Goal: Task Accomplishment & Management: Manage account settings

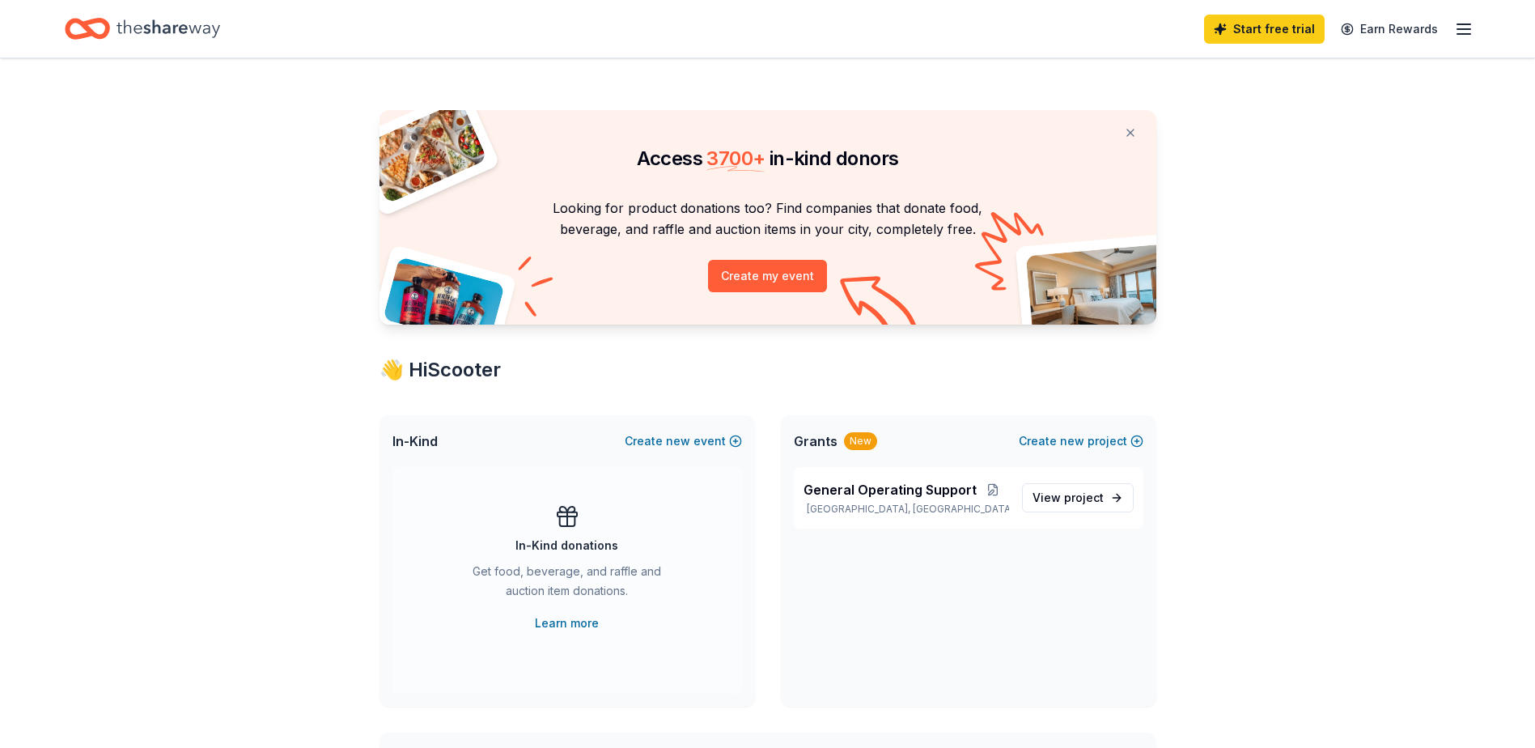
click at [1467, 24] on line "button" at bounding box center [1464, 24] width 13 height 0
click at [1258, 282] on div "👋 Hi Scooter [EMAIL_ADDRESS][DOMAIN_NAME] Account Contact us Pricing Billing Fr…" at bounding box center [1352, 167] width 243 height 251
click at [1258, 270] on button "Logout" at bounding box center [1266, 269] width 43 height 19
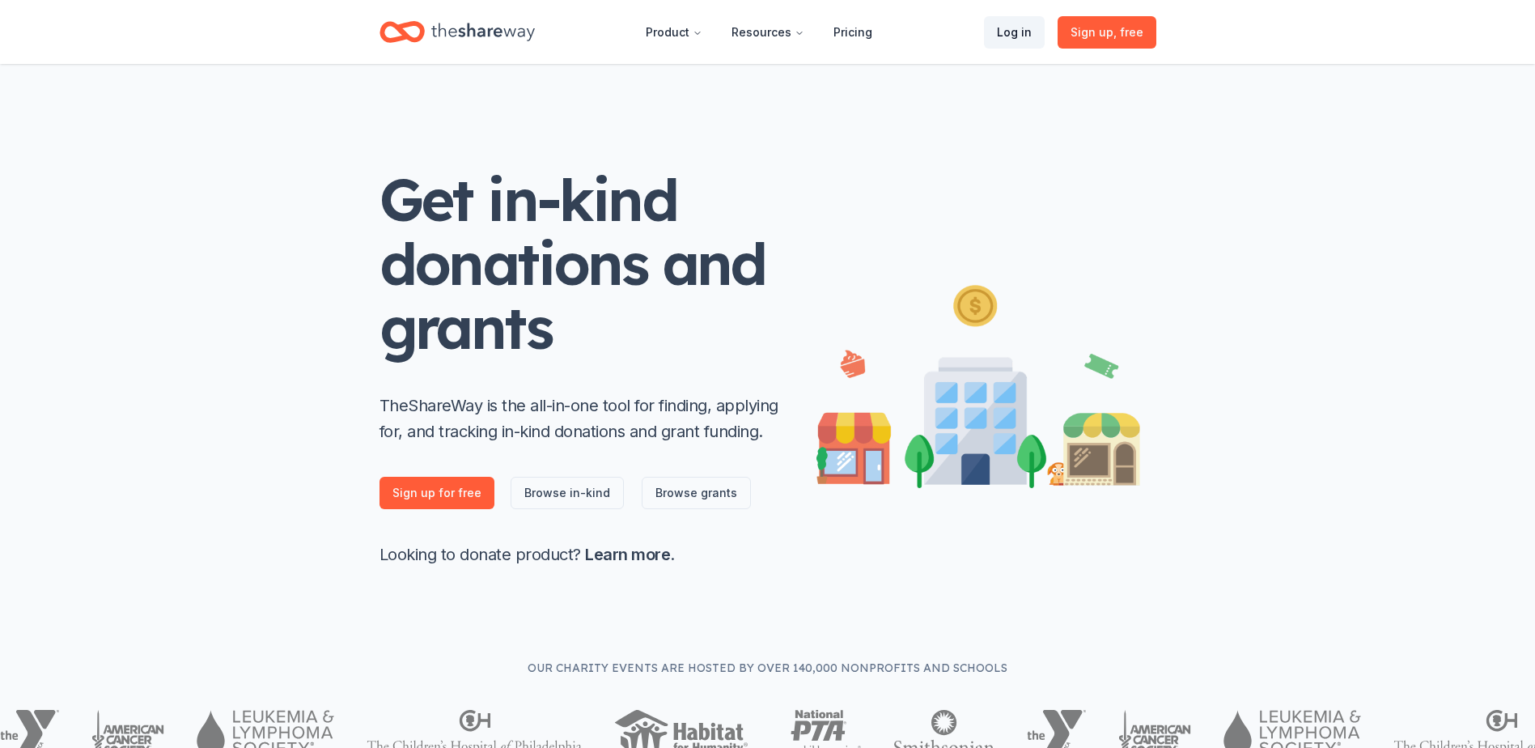
click at [1035, 24] on link "Log in" at bounding box center [1014, 32] width 61 height 32
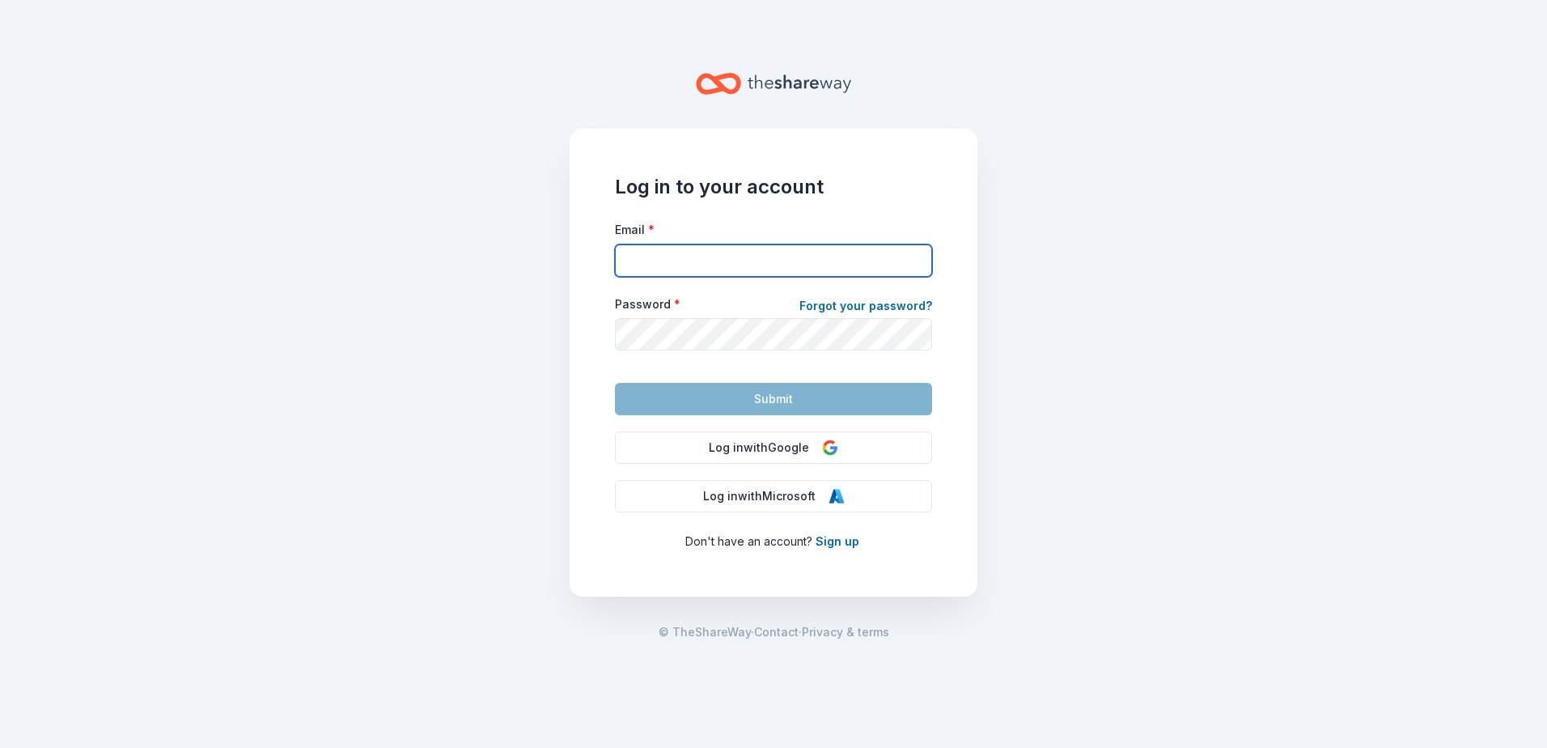
type input "[EMAIL_ADDRESS][DOMAIN_NAME]"
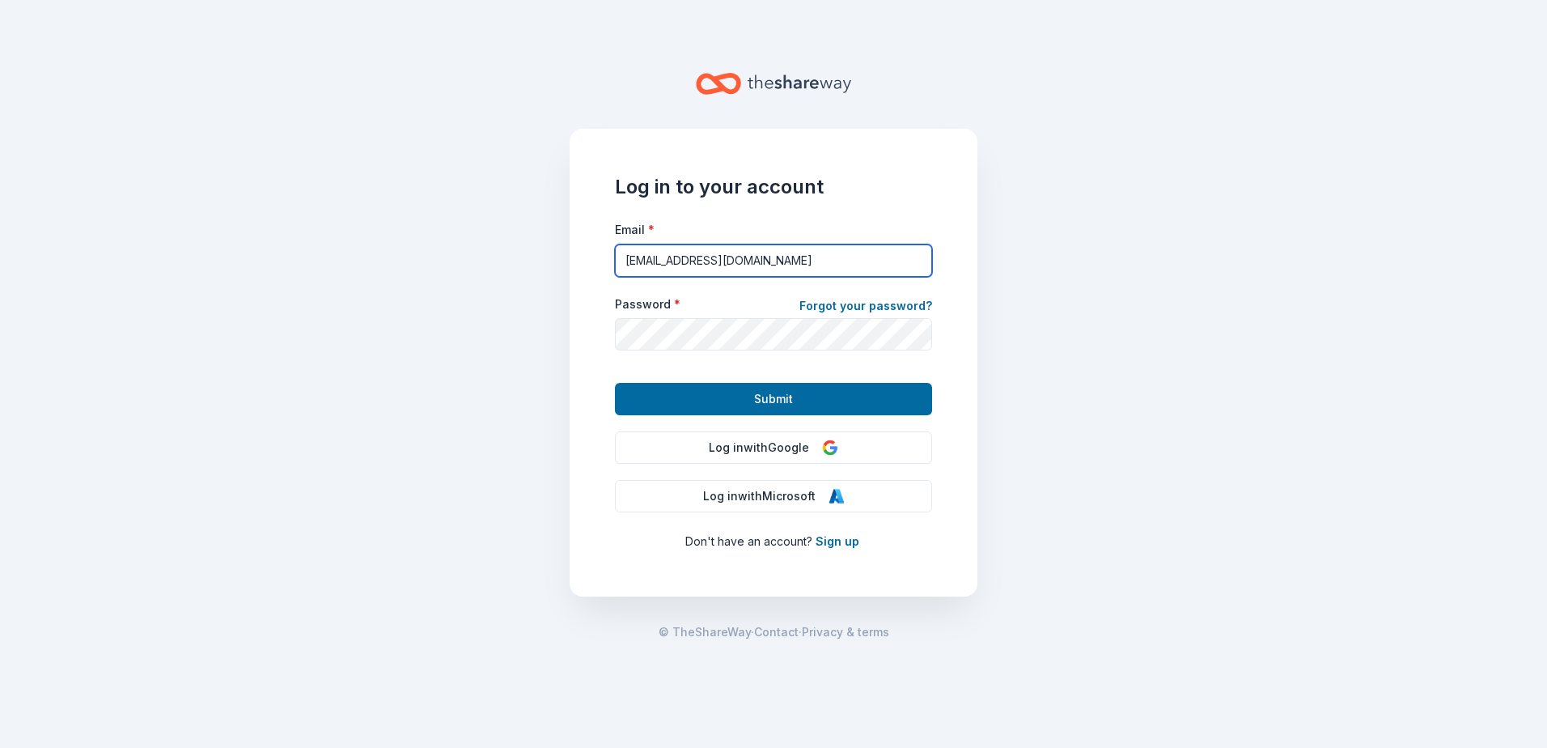
click at [762, 257] on input "[EMAIL_ADDRESS][DOMAIN_NAME]" at bounding box center [773, 260] width 317 height 32
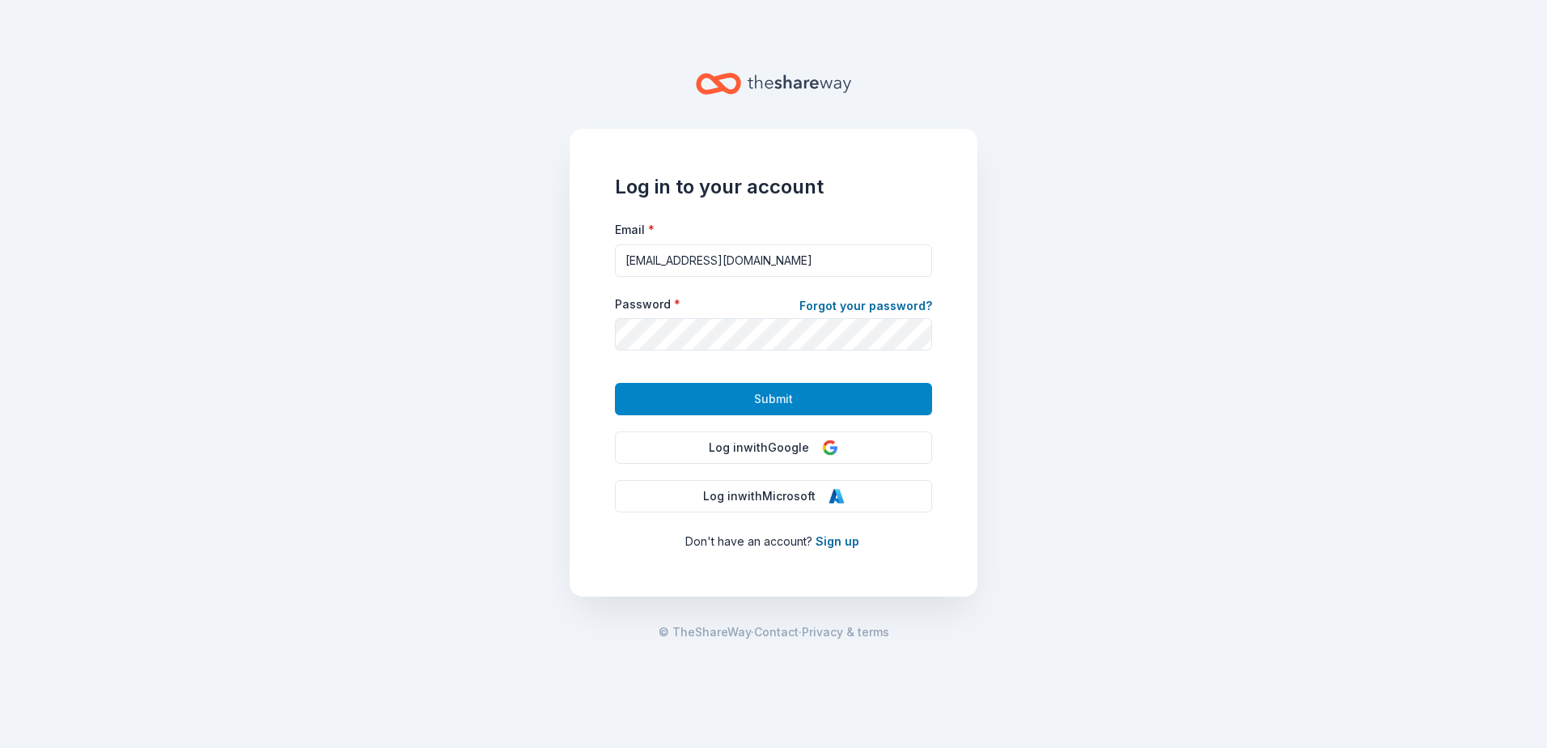
click at [877, 412] on button "Submit" at bounding box center [773, 399] width 317 height 32
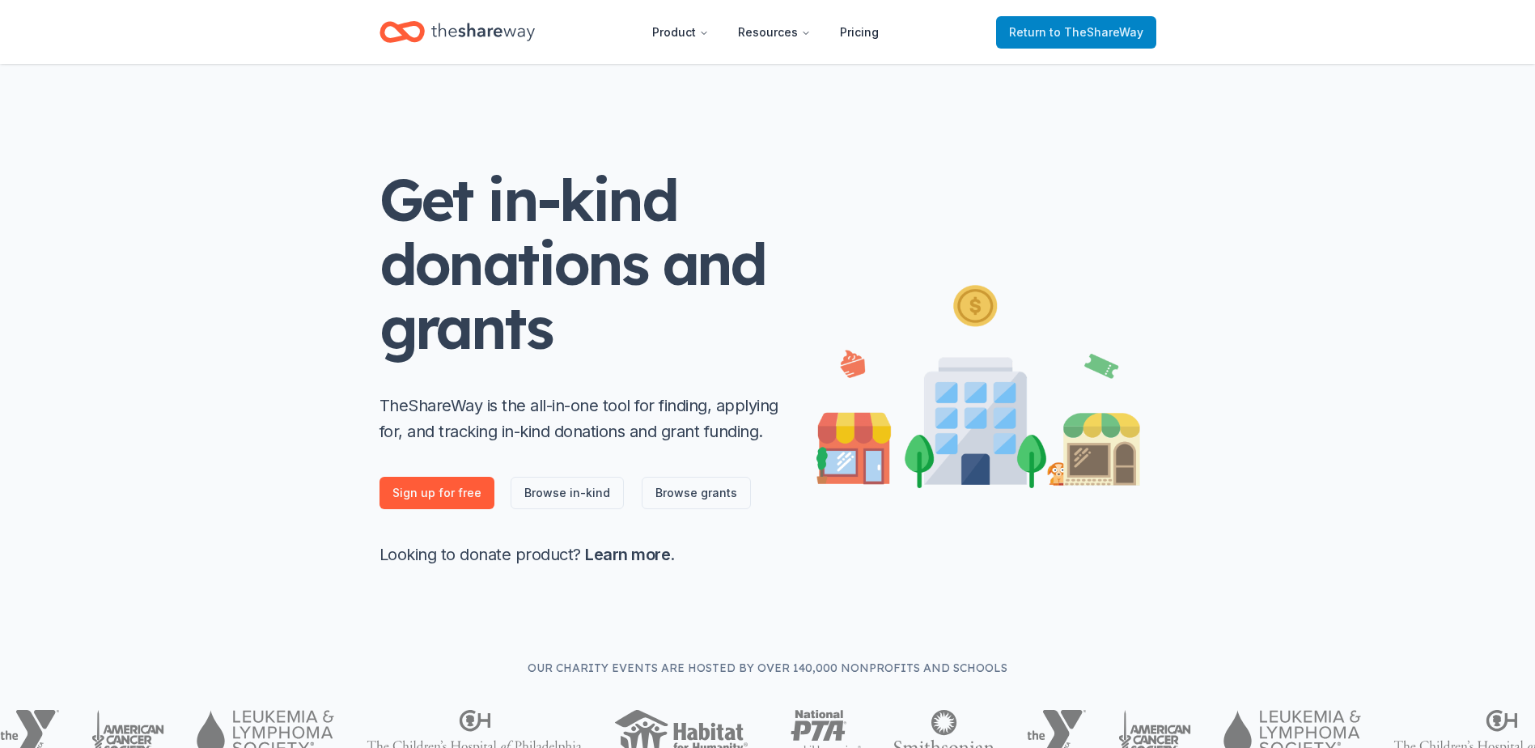
click at [1093, 31] on span "to TheShareWay" at bounding box center [1097, 32] width 94 height 14
